Goal: Book appointment/travel/reservation

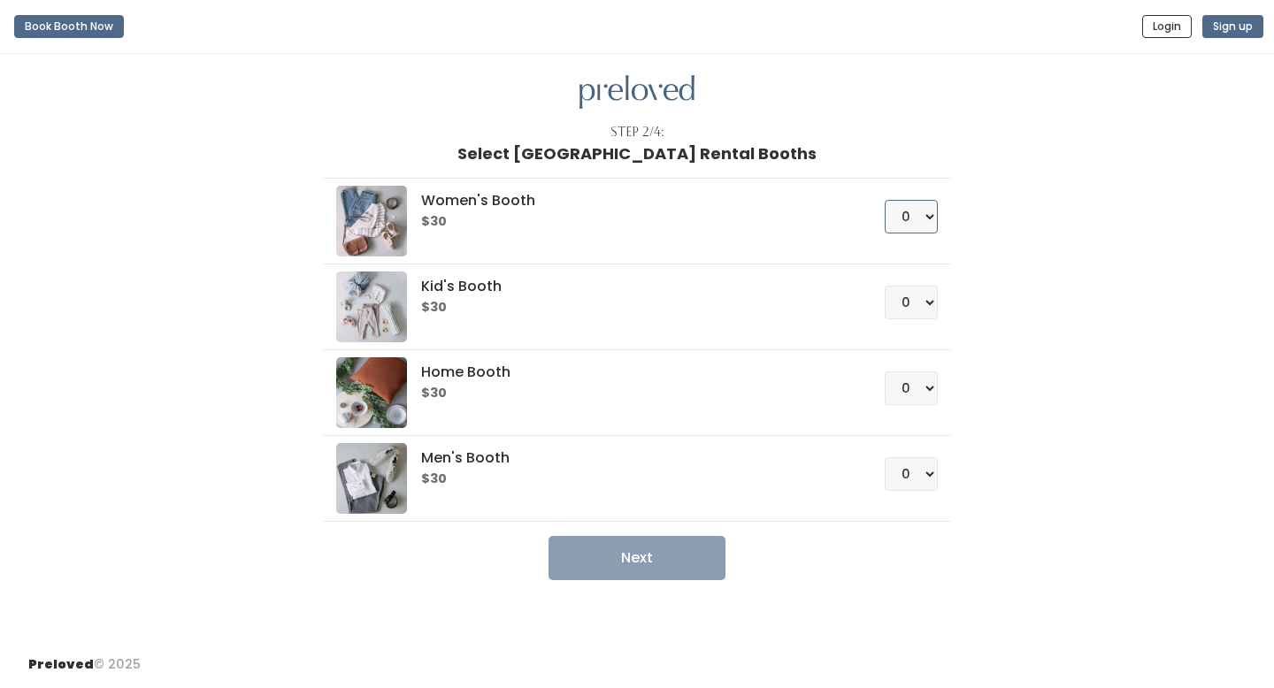
click at [913, 212] on select "0 1 2 3 4" at bounding box center [911, 217] width 53 height 34
select select "1"
click at [885, 200] on select "0 1 2 3 4" at bounding box center [911, 217] width 53 height 34
click at [618, 556] on button "Next" at bounding box center [637, 558] width 177 height 44
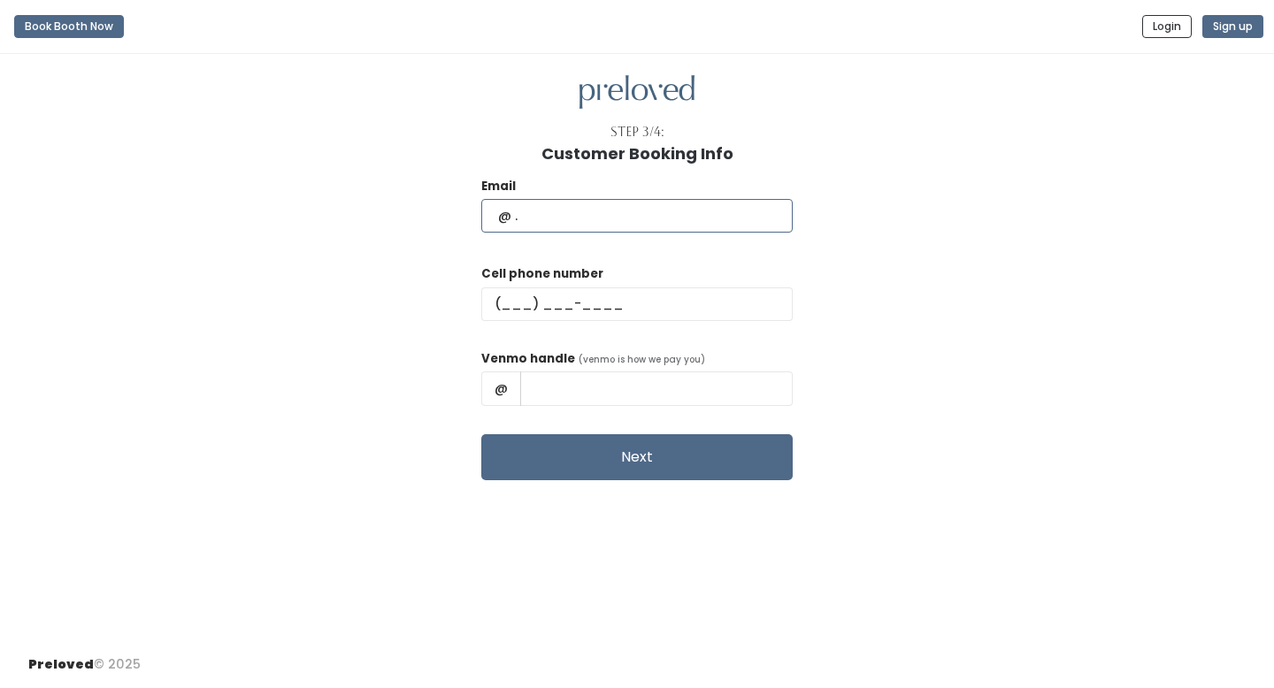
click at [618, 219] on input "text" at bounding box center [636, 216] width 311 height 34
type input "[EMAIL_ADDRESS][DOMAIN_NAME]"
type input "[PHONE_NUMBER]"
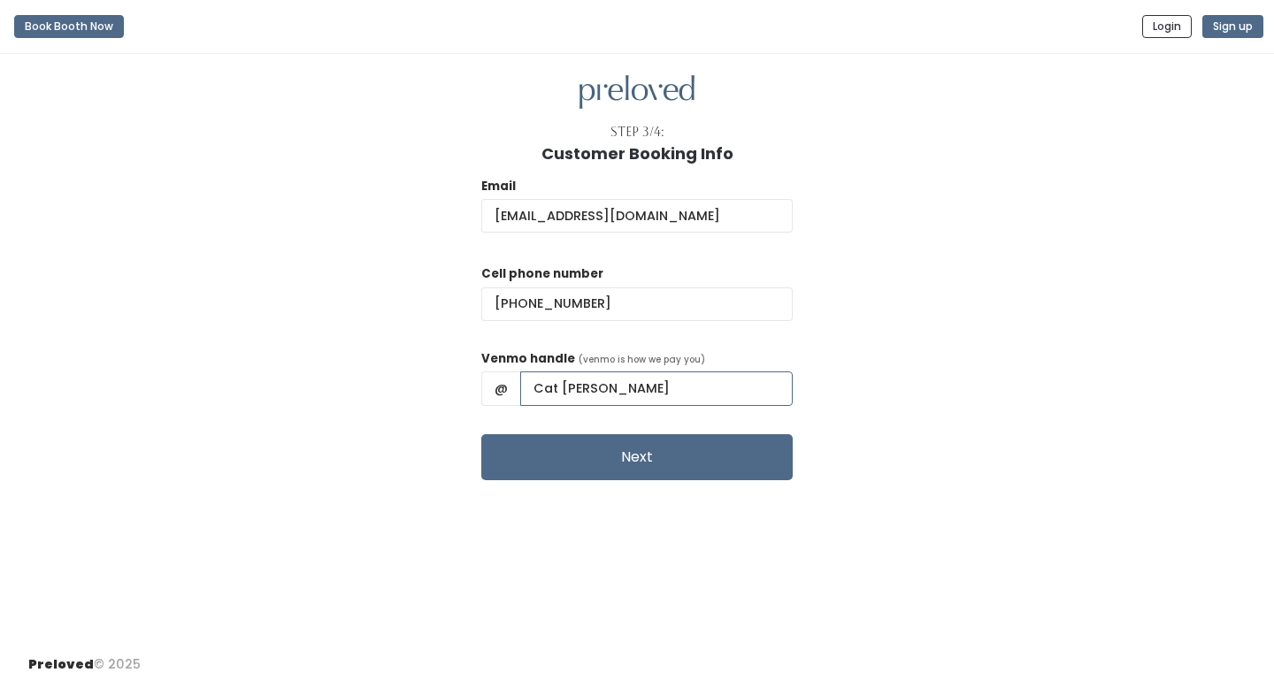
click at [678, 393] on input "Cat [PERSON_NAME]" at bounding box center [656, 389] width 272 height 34
click at [919, 353] on div "Email [EMAIL_ADDRESS][DOMAIN_NAME] Cell phone number [PHONE_NUMBER] Venmo handl…" at bounding box center [636, 322] width 1217 height 318
click at [605, 394] on input "Cat [PERSON_NAME]" at bounding box center [656, 389] width 272 height 34
click at [606, 394] on input "Cat [PERSON_NAME]" at bounding box center [656, 389] width 272 height 34
click at [582, 384] on input "Cat-[PERSON_NAME]" at bounding box center [656, 389] width 272 height 34
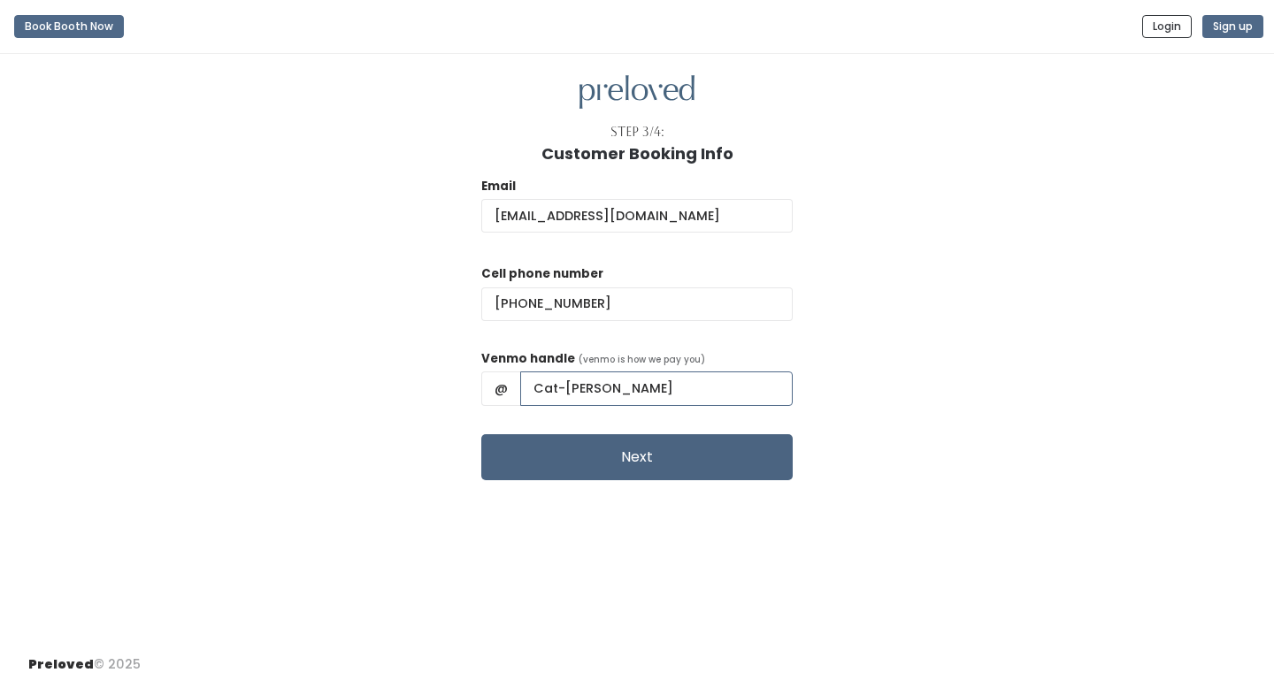
type input "Cat-[PERSON_NAME]"
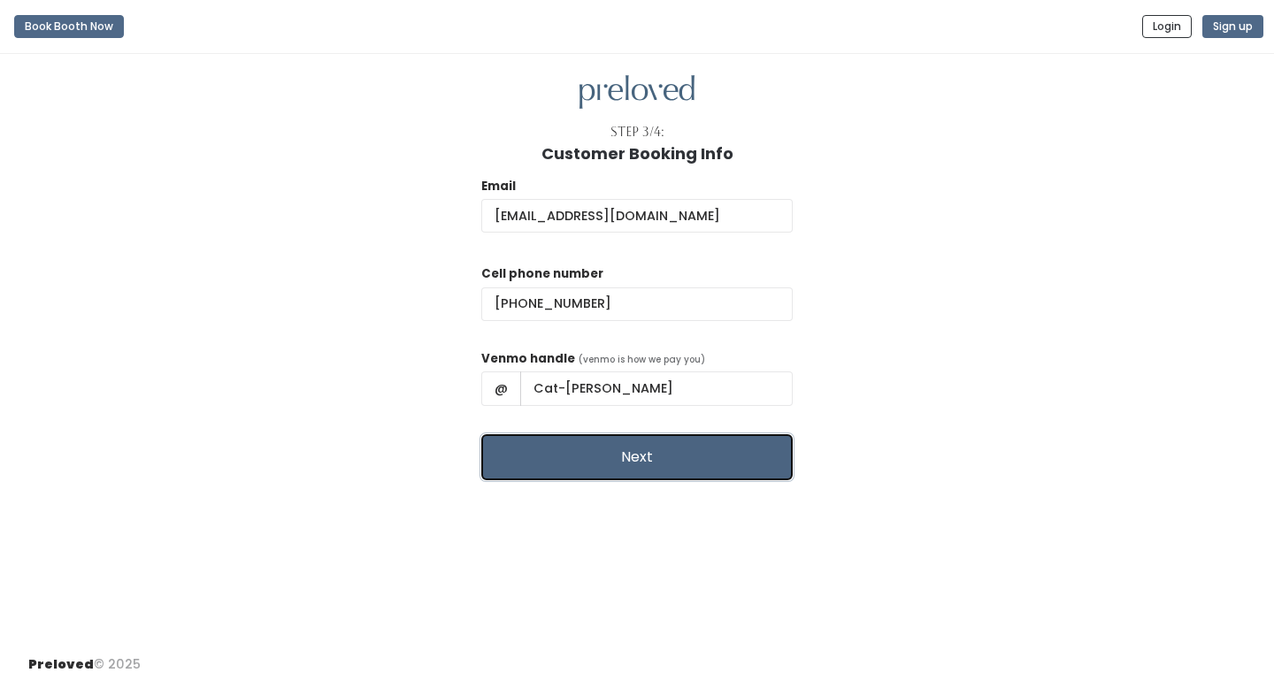
click at [602, 449] on button "Next" at bounding box center [636, 457] width 311 height 46
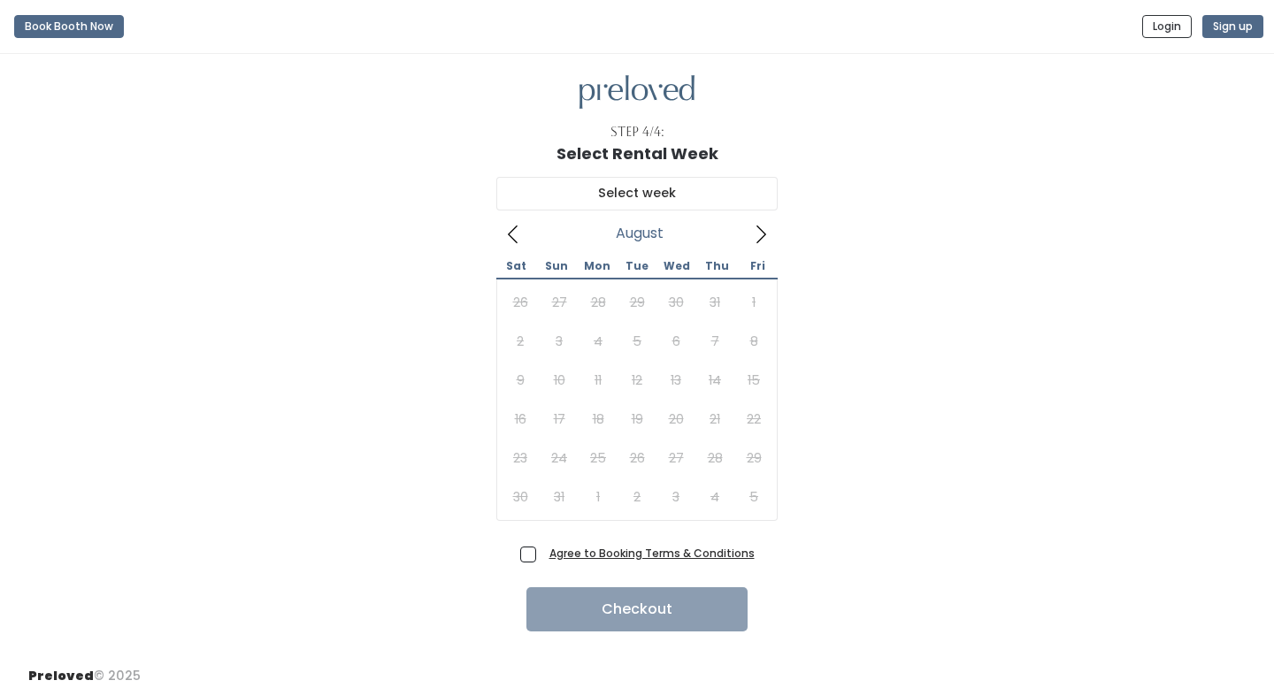
scroll to position [12, 0]
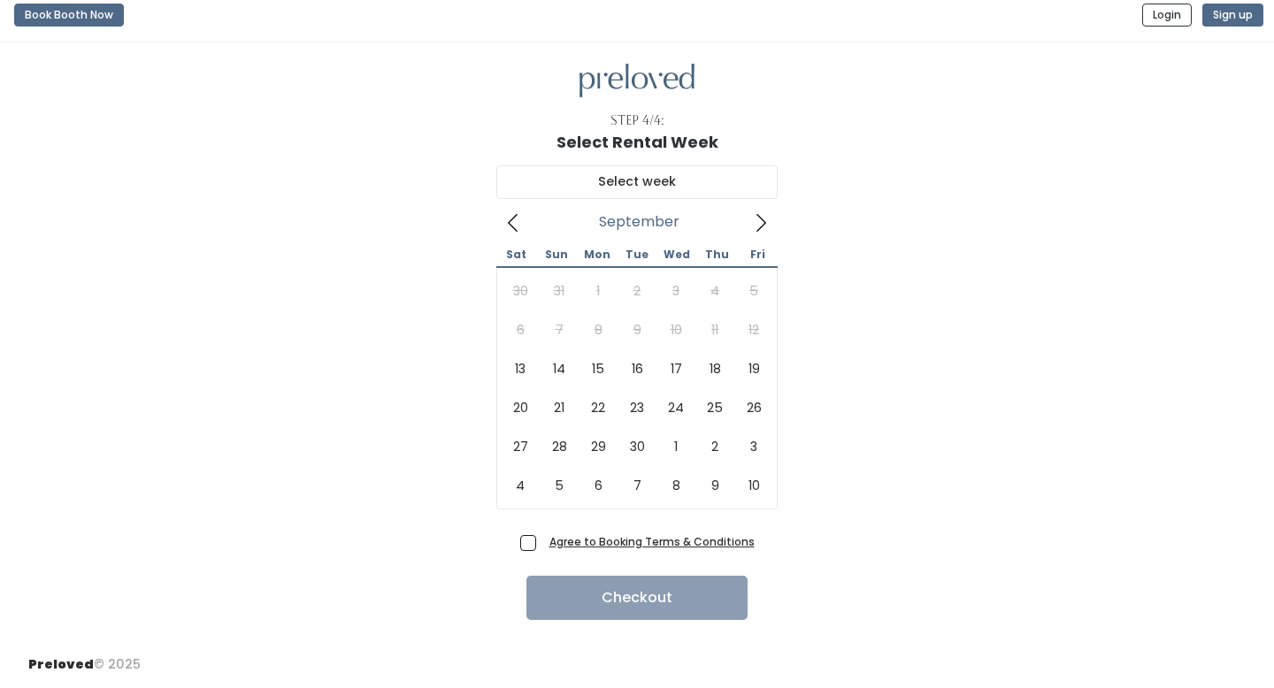
click at [761, 226] on icon at bounding box center [761, 223] width 10 height 18
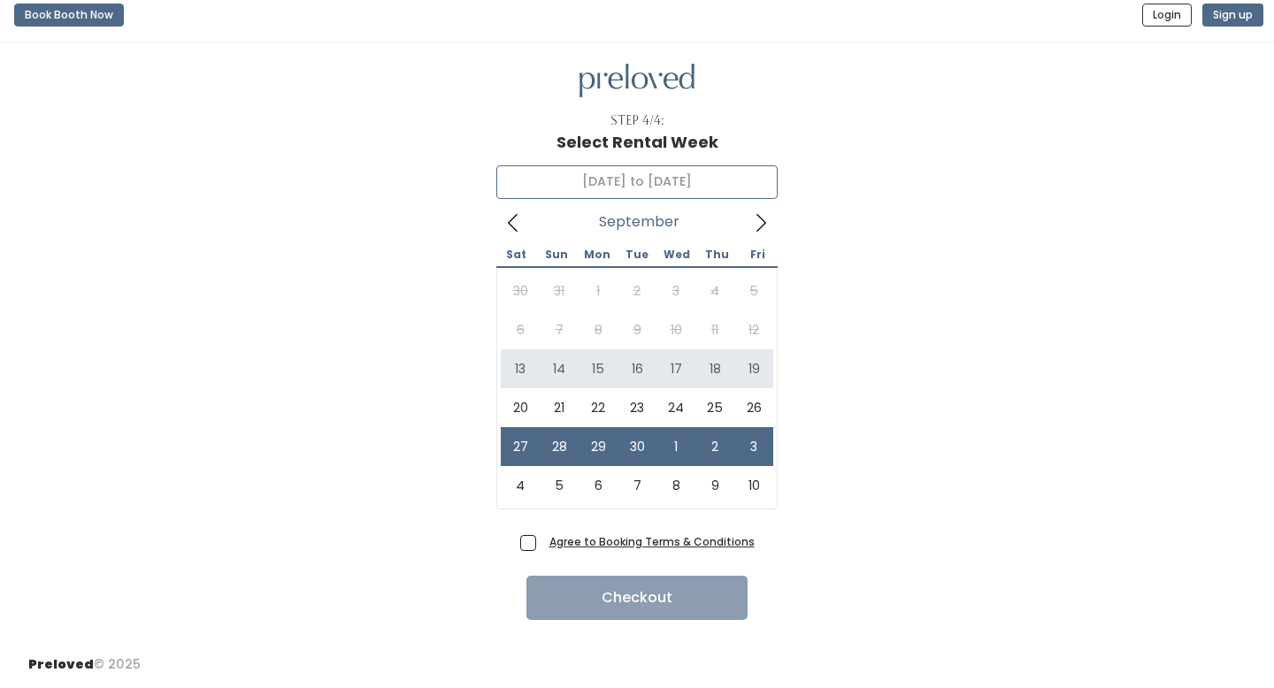
type input "[DATE] to [DATE]"
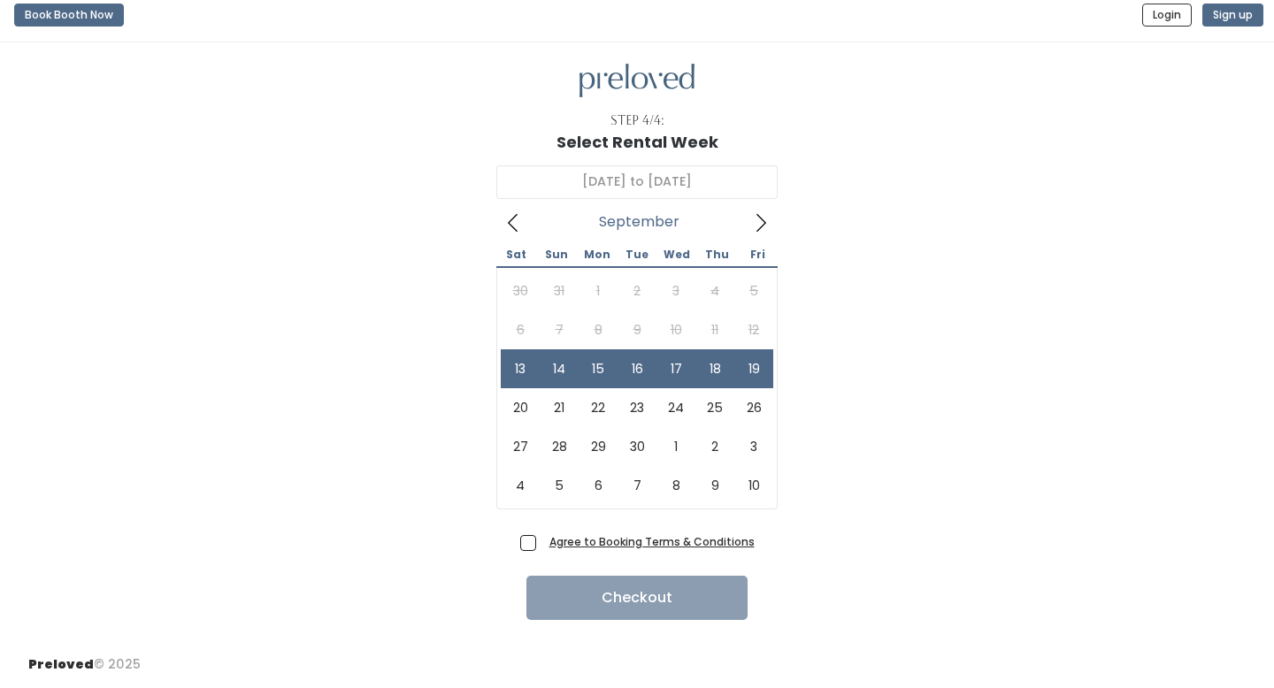
click at [599, 547] on u "Agree to Booking Terms & Conditions" at bounding box center [651, 541] width 205 height 15
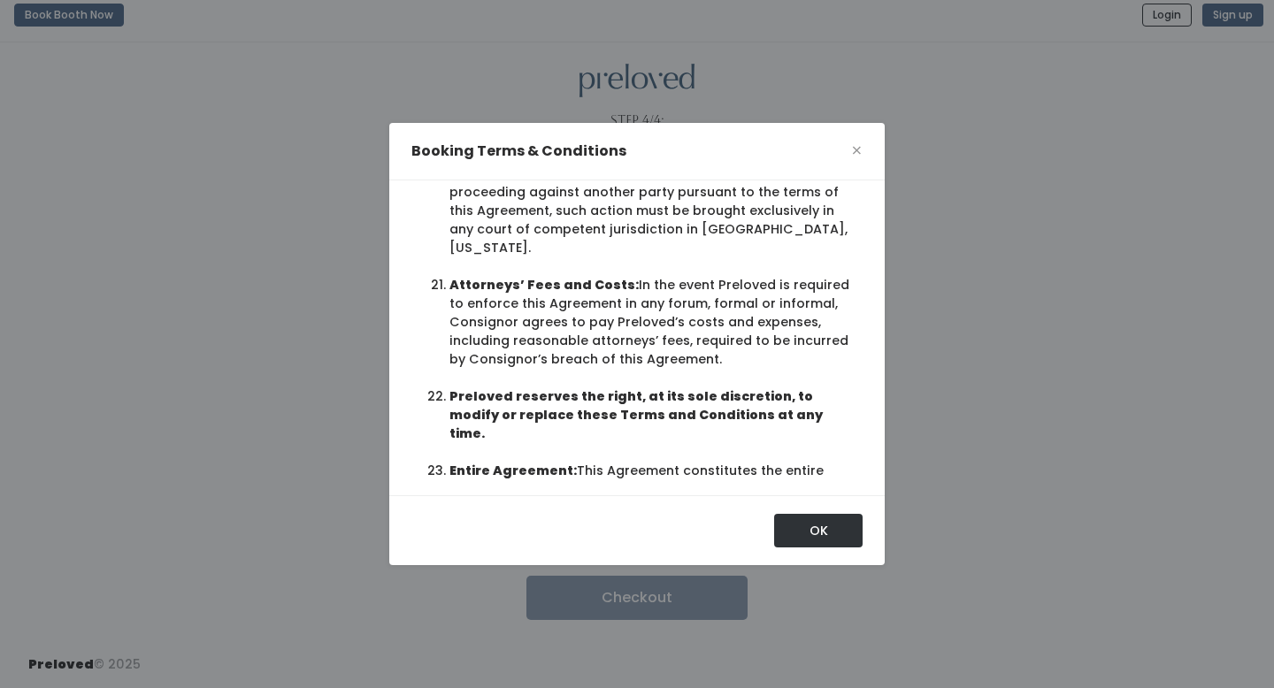
scroll to position [82, 0]
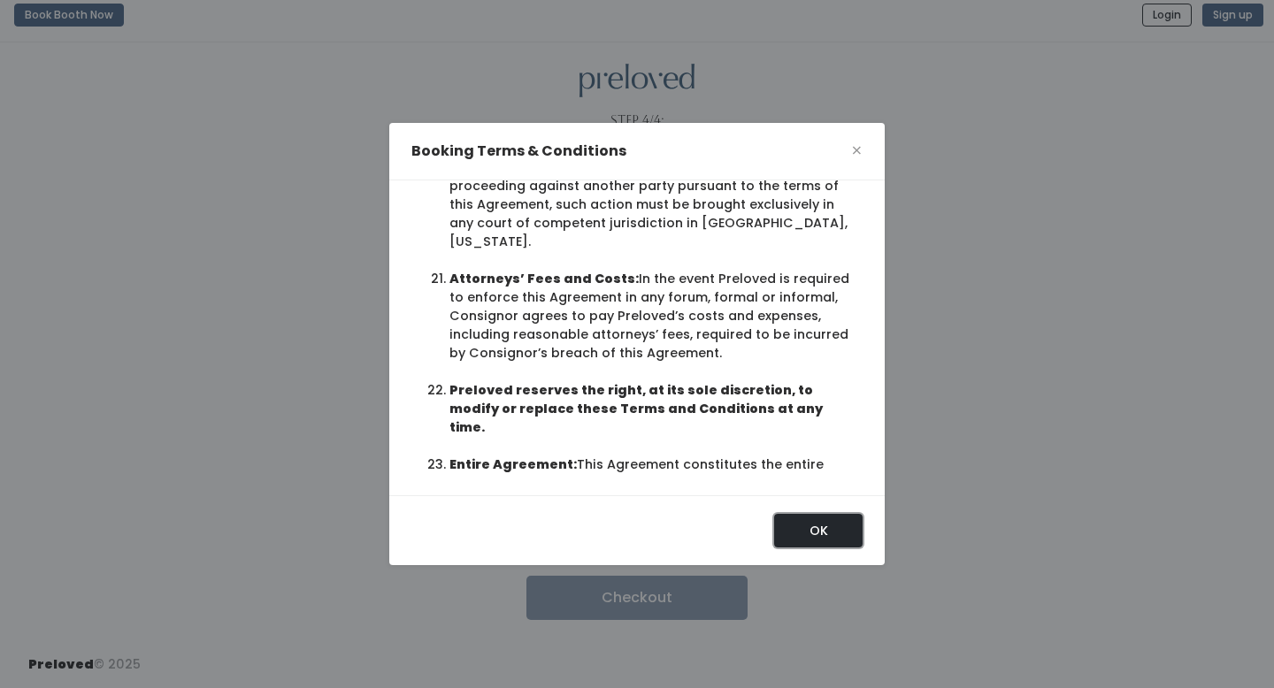
click at [848, 526] on button "OK" at bounding box center [818, 531] width 88 height 34
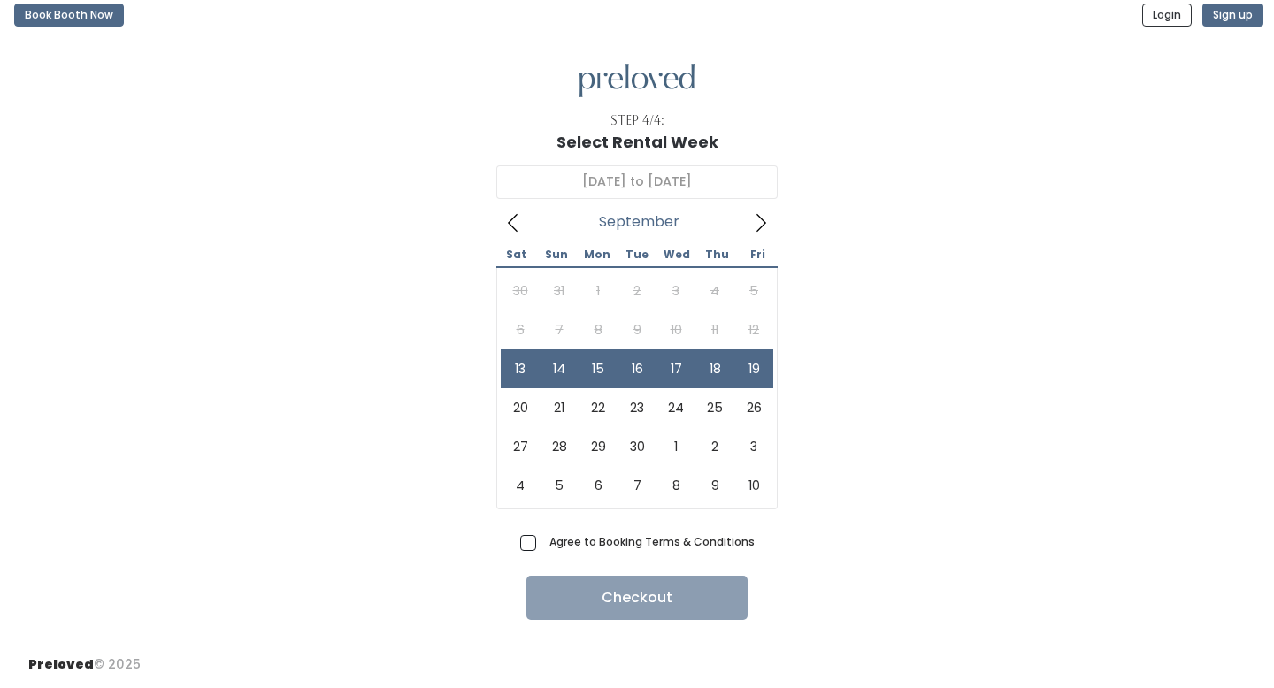
click at [542, 545] on span "Agree to Booking Terms & Conditions" at bounding box center [648, 542] width 212 height 18
click at [542, 544] on input "Agree to Booking Terms & Conditions" at bounding box center [548, 539] width 12 height 12
checkbox input "true"
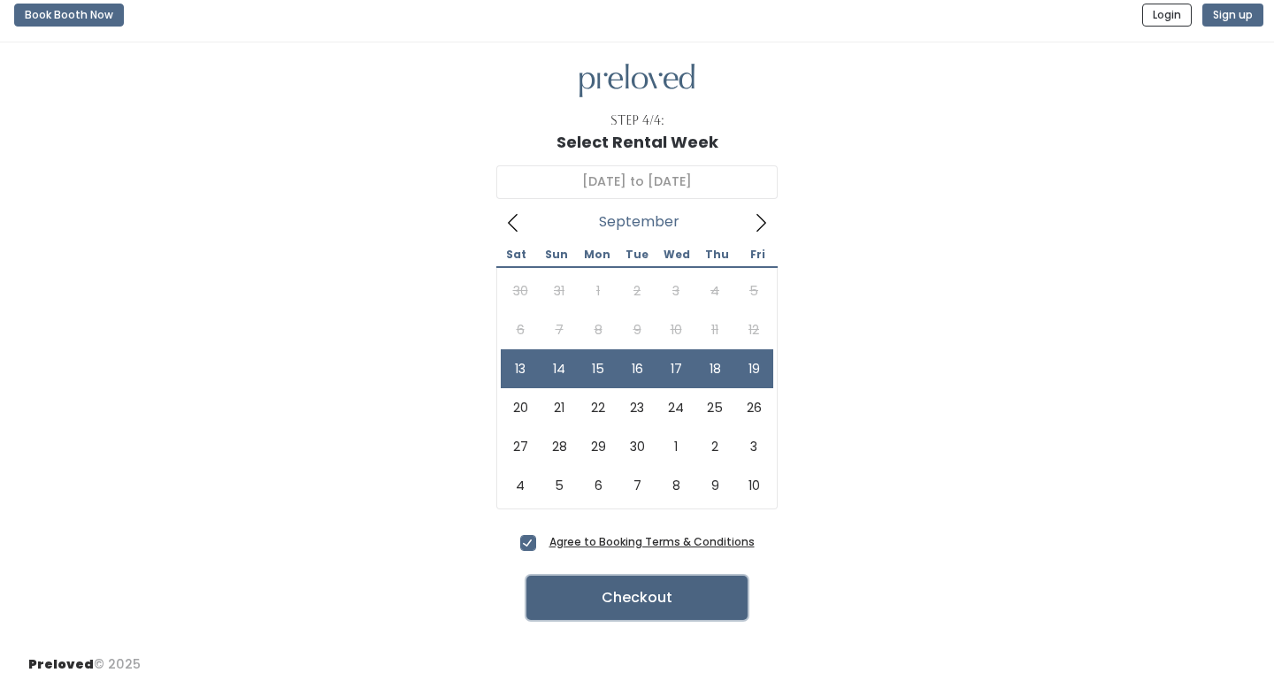
click at [672, 593] on button "Checkout" at bounding box center [636, 598] width 221 height 44
